Goal: Obtain resource: Obtain resource

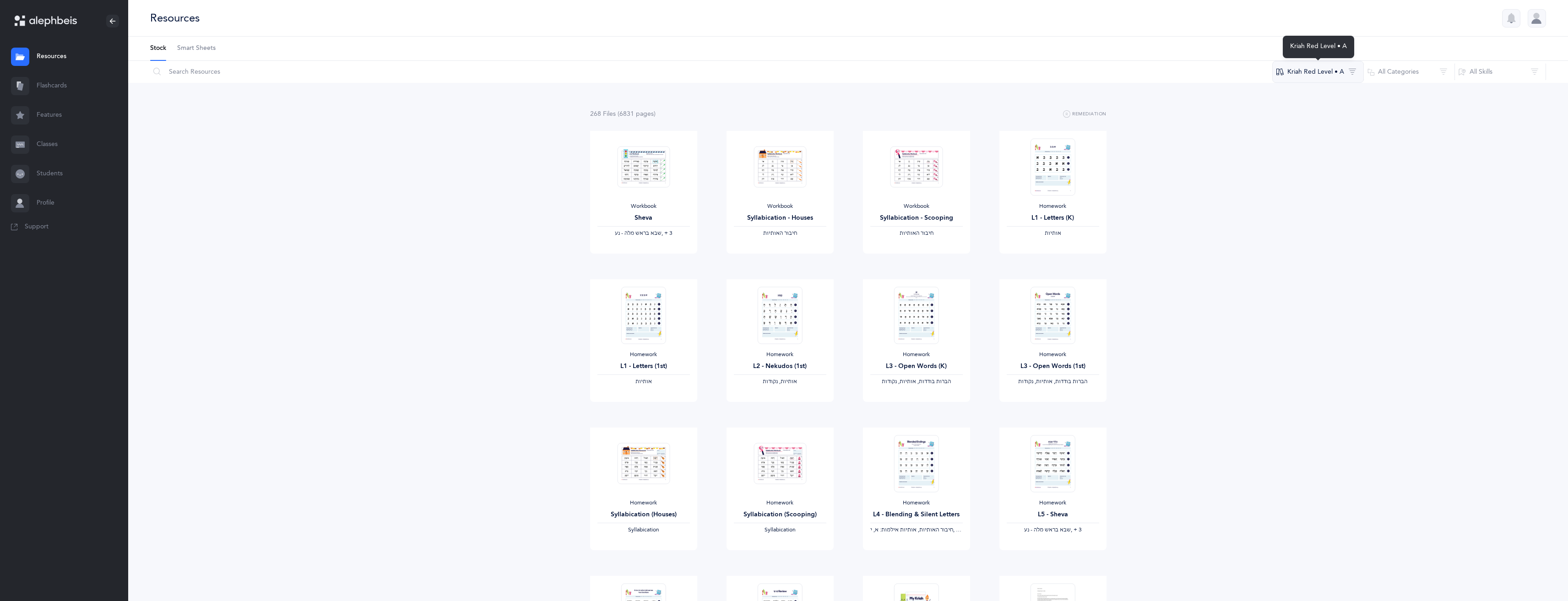
click at [1353, 71] on button "Kriah Red Level • A" at bounding box center [1318, 72] width 92 height 22
click at [1355, 68] on button "Kriah Red Level • A" at bounding box center [1318, 72] width 92 height 22
click at [1334, 128] on span "Kriah Purple Level" at bounding box center [1314, 127] width 52 height 7
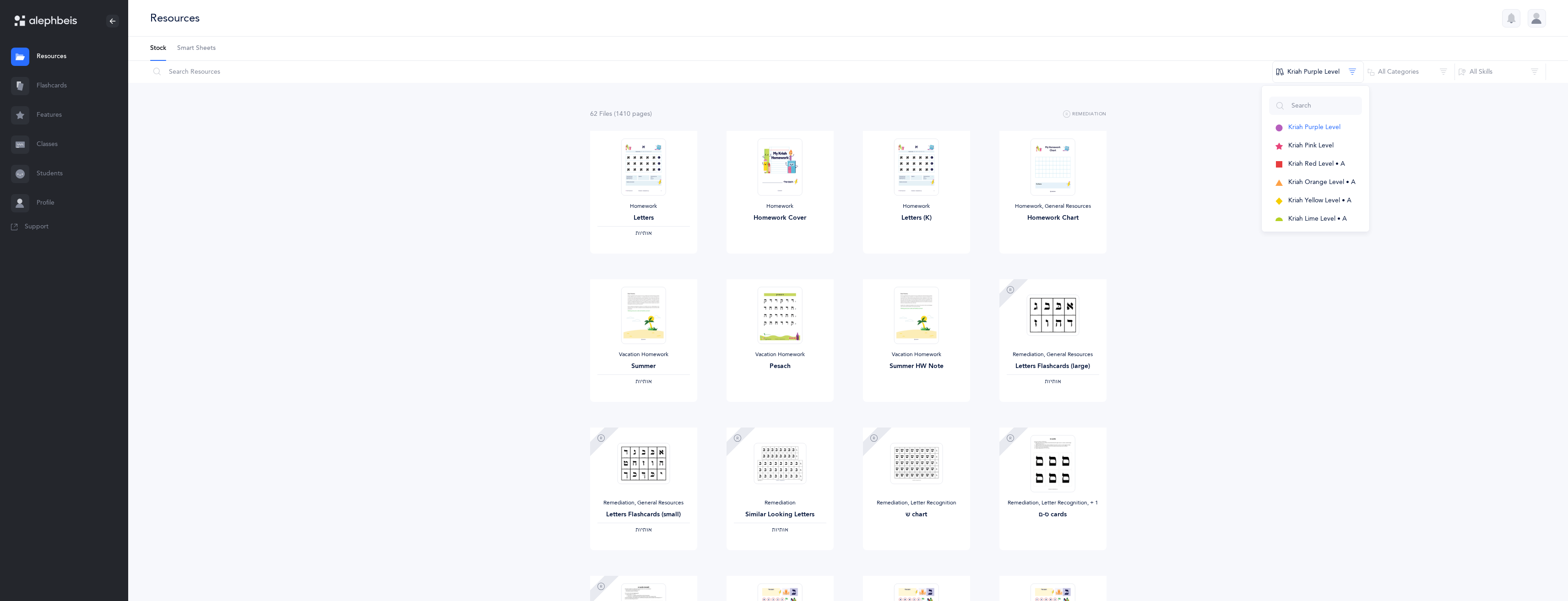
click at [1397, 280] on div "62 File s (1410 page s ) Remediation Homework Letters ‫אותיות‬ View Homework Ho…" at bounding box center [848, 587] width 1440 height 1008
click at [653, 188] on img at bounding box center [642, 167] width 45 height 57
click at [650, 259] on span "View" at bounding box center [643, 262] width 15 height 8
click at [178, 49] on span "Smart Sheets" at bounding box center [196, 48] width 39 height 9
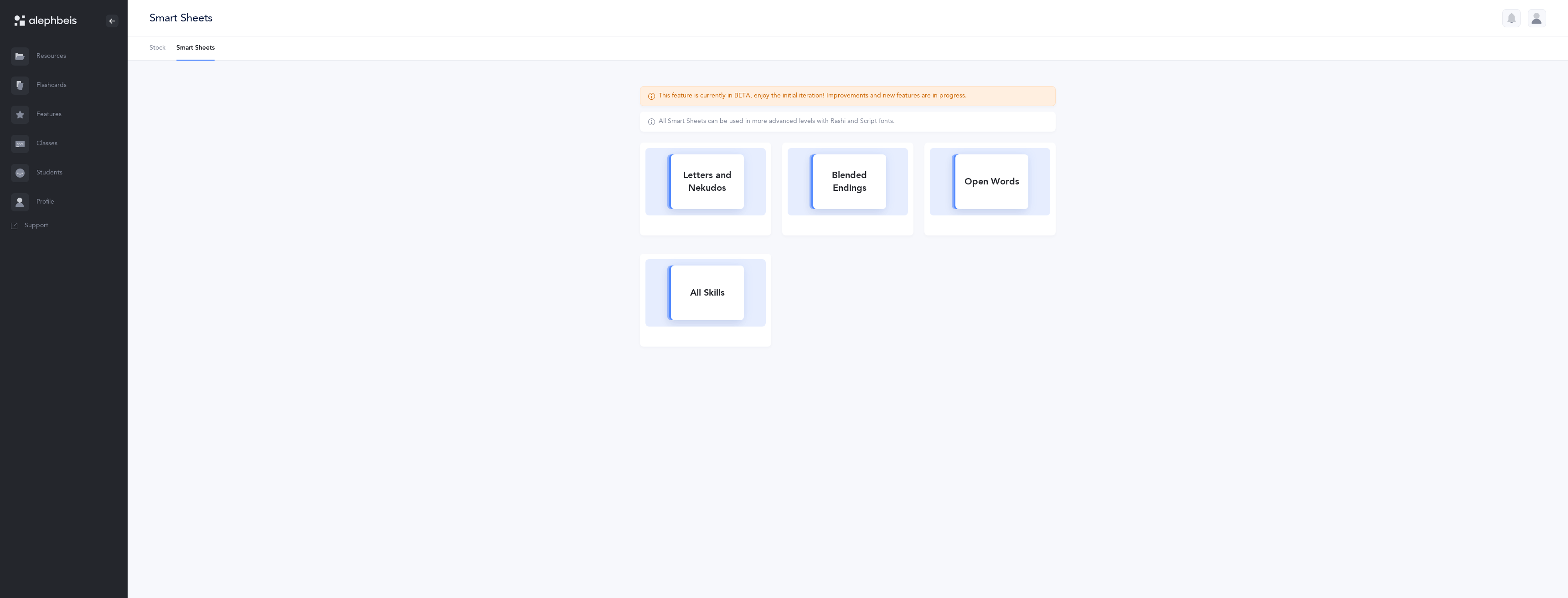
click at [152, 47] on span "Stock" at bounding box center [158, 48] width 16 height 9
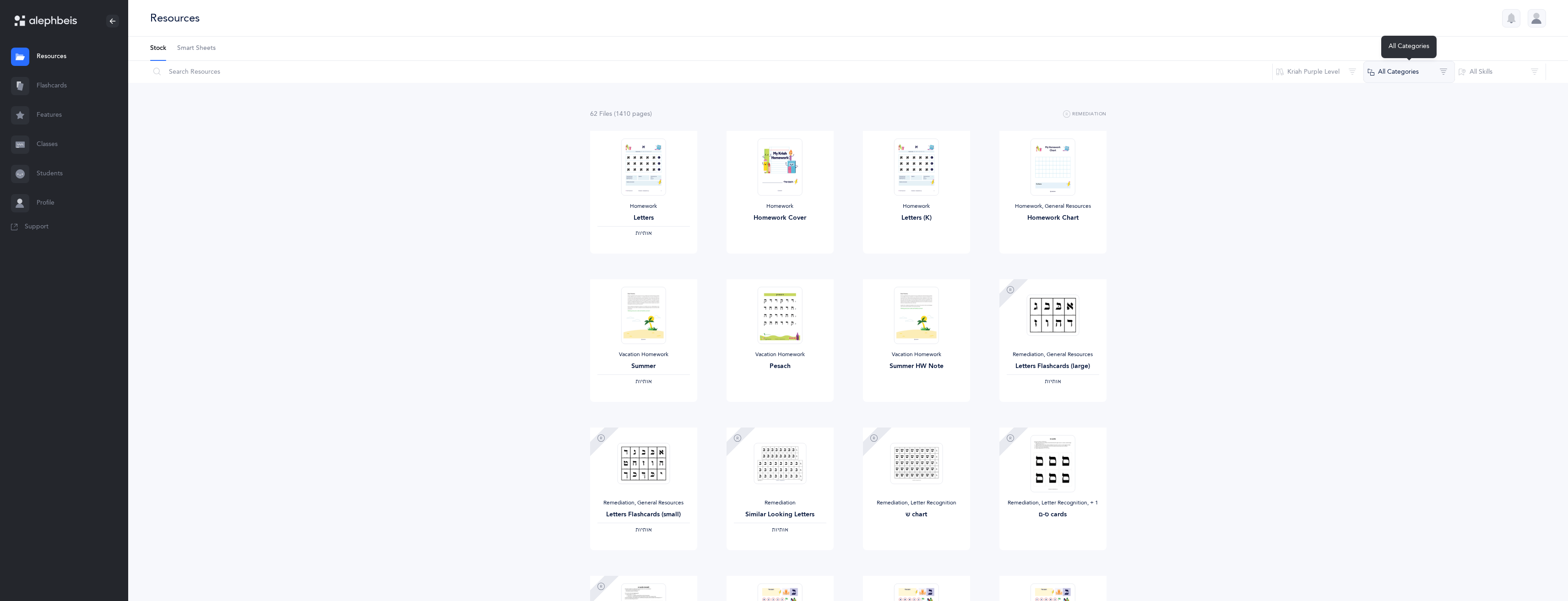
click at [1415, 71] on button "All Categories" at bounding box center [1409, 72] width 92 height 22
click at [1374, 175] on button "Letter Recognition" at bounding box center [1405, 175] width 86 height 18
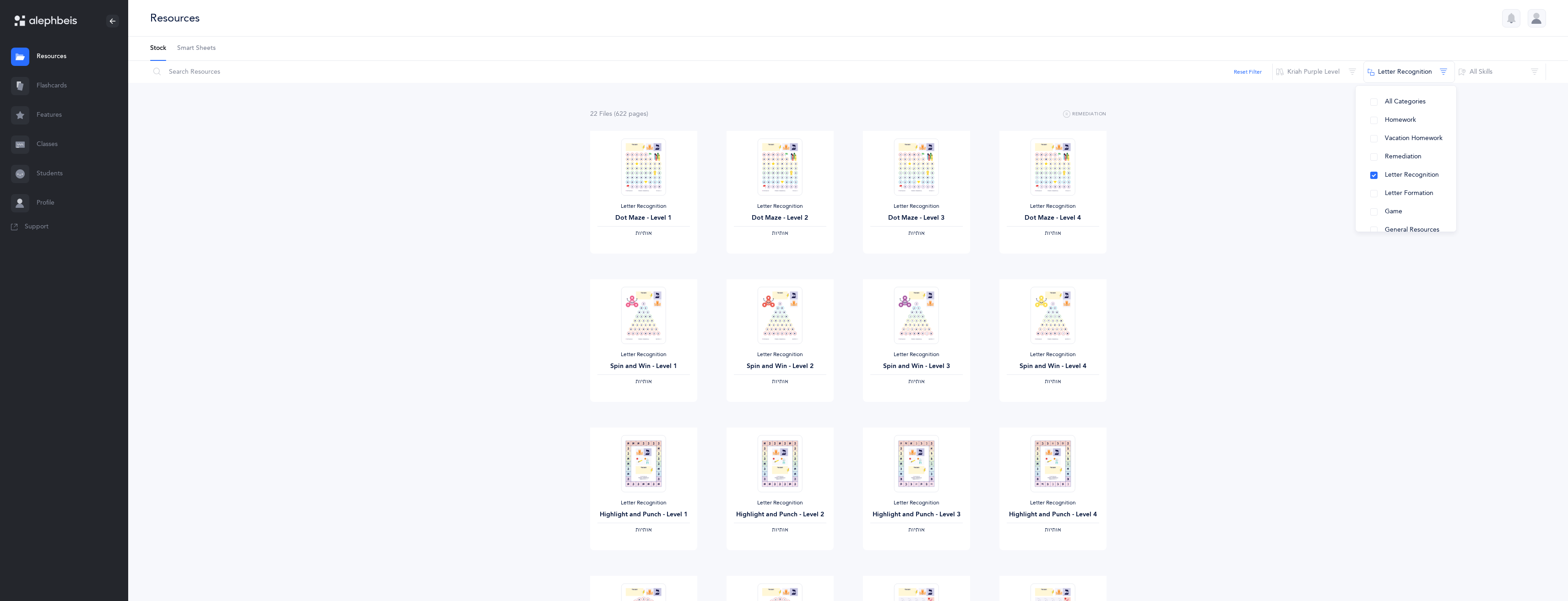
click at [1368, 278] on div "22 File s (622 page s ) Remediation Letter Recognition Dot Maze - Level 1 ‫אותי…" at bounding box center [848, 570] width 1440 height 975
click at [1442, 72] on button "Letter Recognition" at bounding box center [1409, 72] width 92 height 22
click at [1416, 304] on div "22 File s (622 page s ) Remediation Letter Recognition Dot Maze - Level 1 ‫אותי…" at bounding box center [848, 570] width 1440 height 975
click at [651, 202] on div "Letter Recognition Dot Maze - Level 1 ‫אותיות‬" at bounding box center [643, 192] width 107 height 123
click at [646, 257] on link "View" at bounding box center [643, 263] width 107 height 18
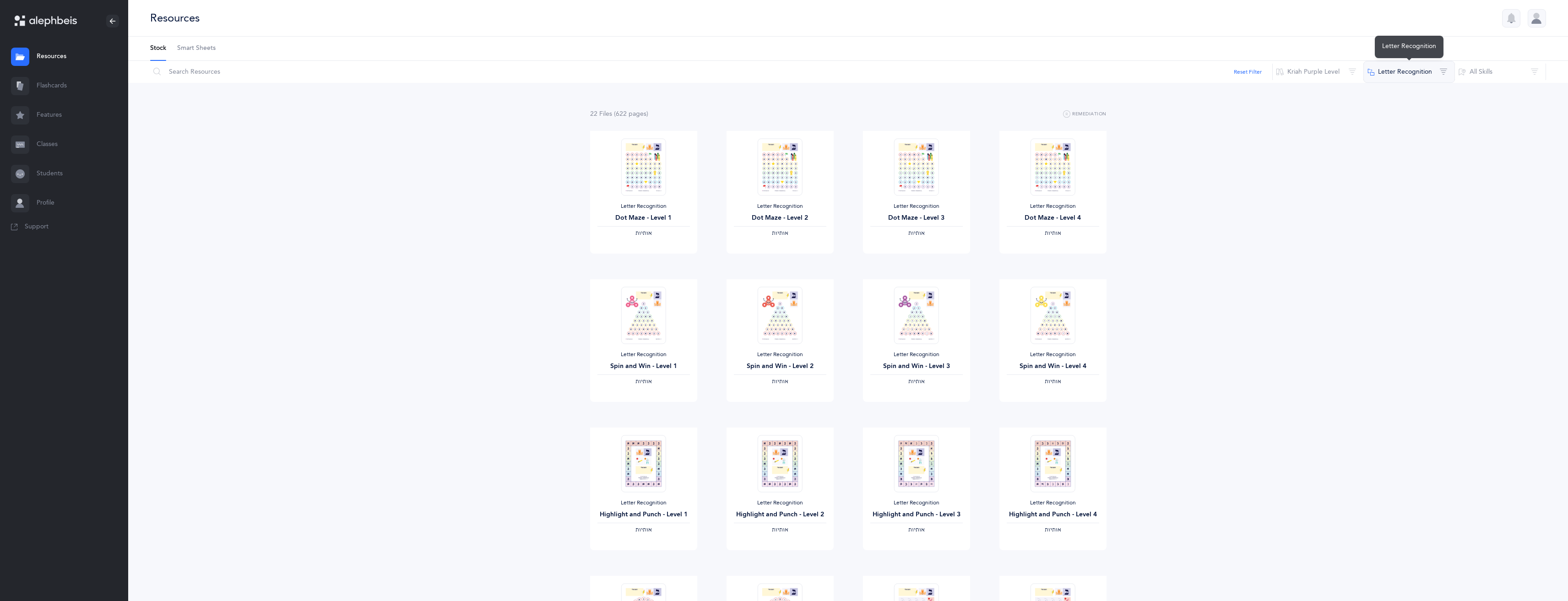
click at [1395, 65] on button "Letter Recognition" at bounding box center [1409, 72] width 92 height 22
click at [1377, 176] on button "General Resources" at bounding box center [1405, 179] width 86 height 18
click at [1327, 309] on div "28 File s (662 page s ) Remediation Letter Recognition Dot Maze - Level 1 ‫אותי…" at bounding box center [848, 587] width 1440 height 1008
click at [1385, 73] on button "Letter Recognition‪, + 1‬" at bounding box center [1409, 72] width 92 height 22
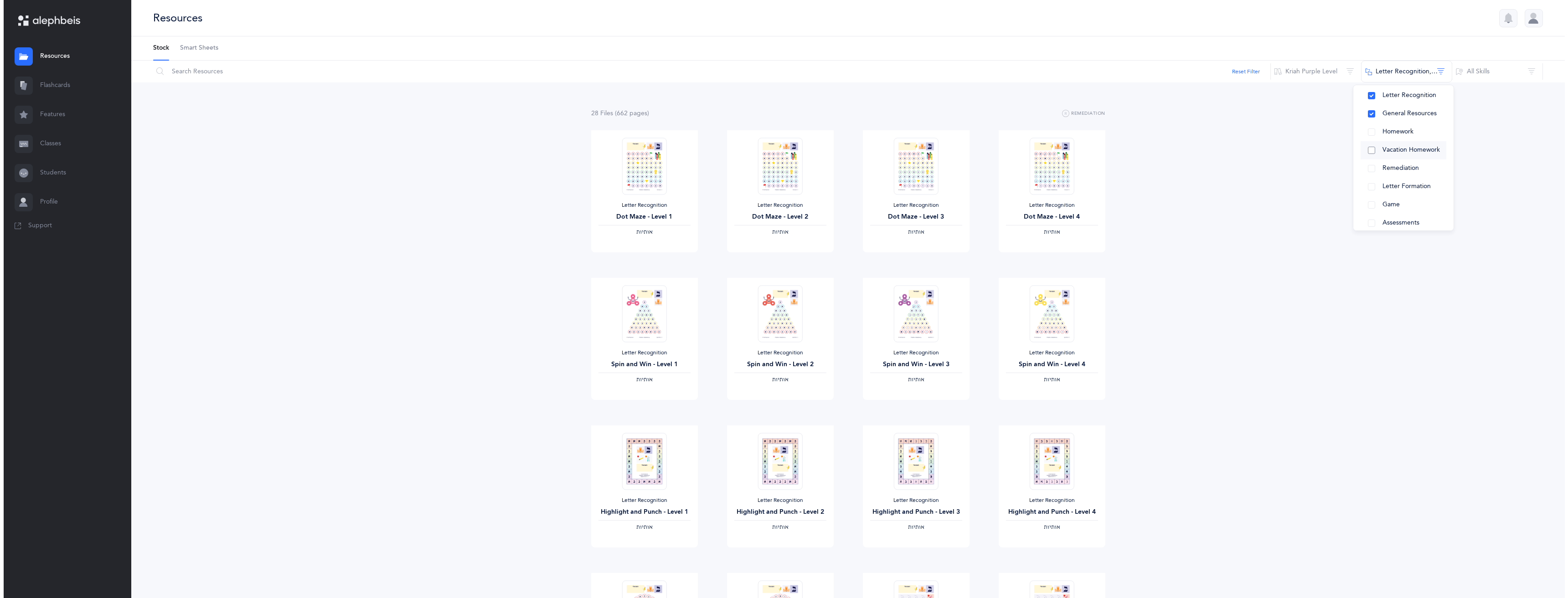
scroll to position [0, 0]
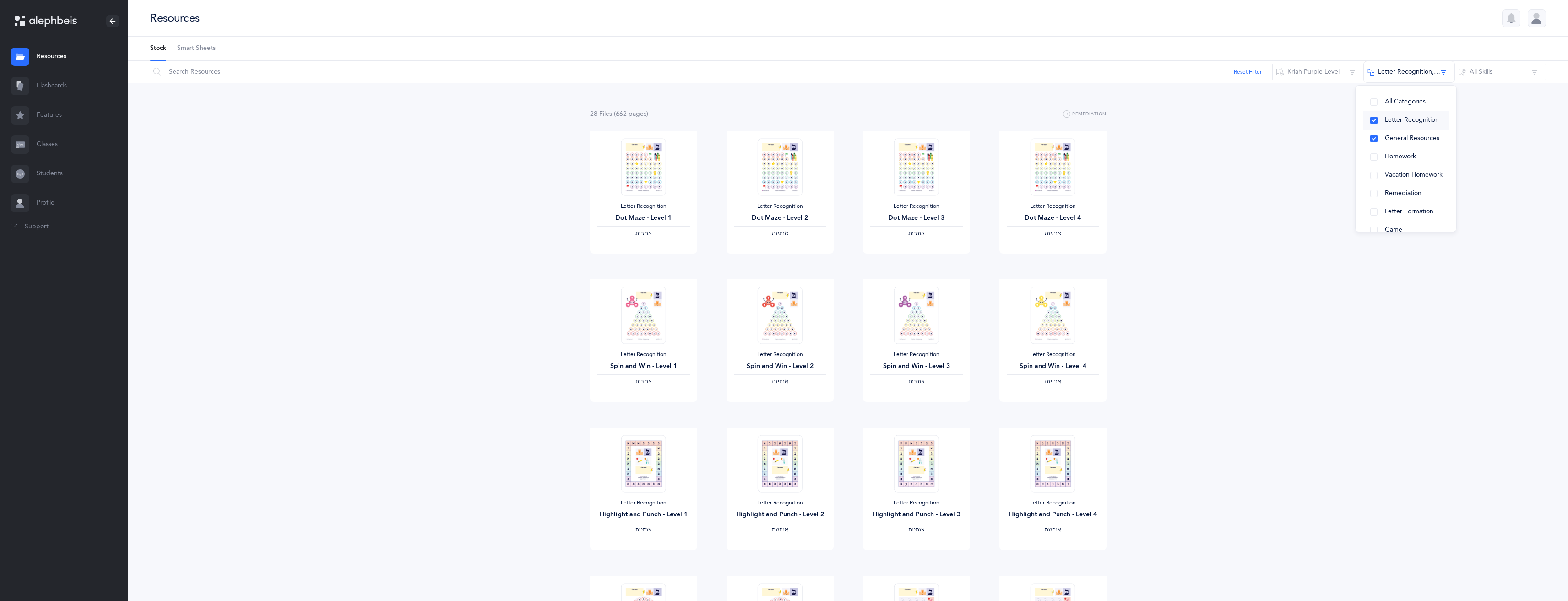
click at [1375, 115] on button "Letter Recognition" at bounding box center [1405, 120] width 86 height 18
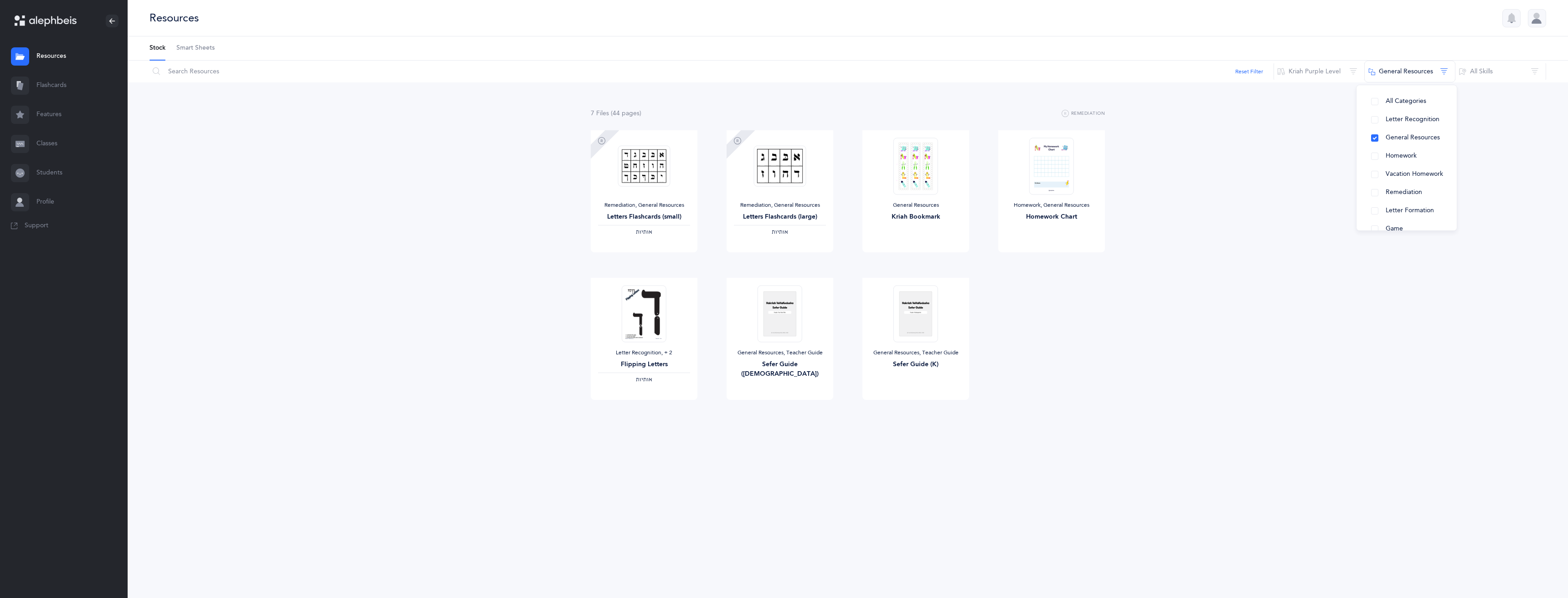
click at [1195, 228] on div "7 File s (44 page s ) Remediation Remediation, General Resources Letters Flashc…" at bounding box center [848, 273] width 1440 height 380
